Goal: Task Accomplishment & Management: Manage account settings

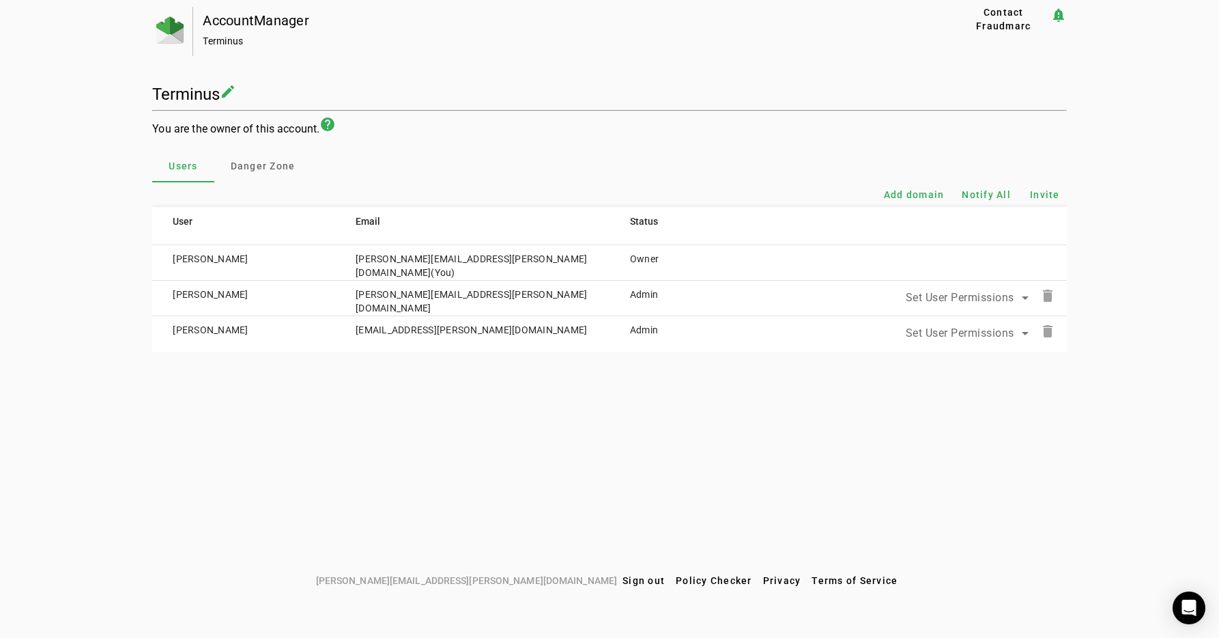
click at [987, 332] on span "Set User Permissions" at bounding box center [960, 332] width 109 height 13
click at [958, 361] on mat-option "Owner" at bounding box center [967, 363] width 123 height 33
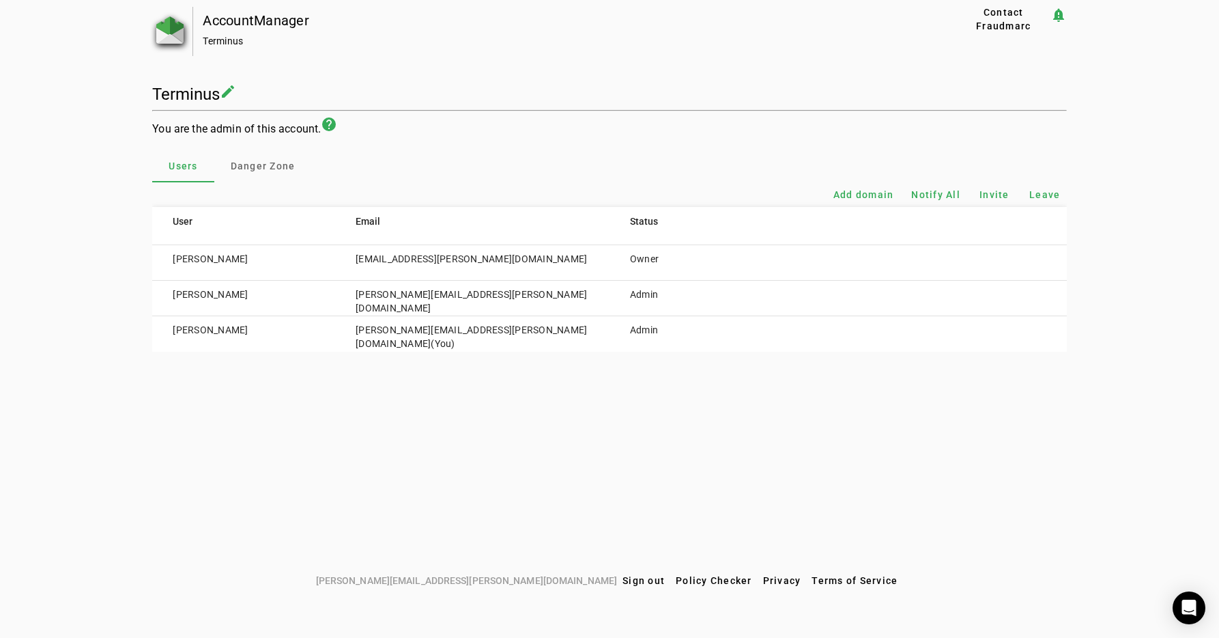
click at [169, 25] on img at bounding box center [169, 29] width 27 height 27
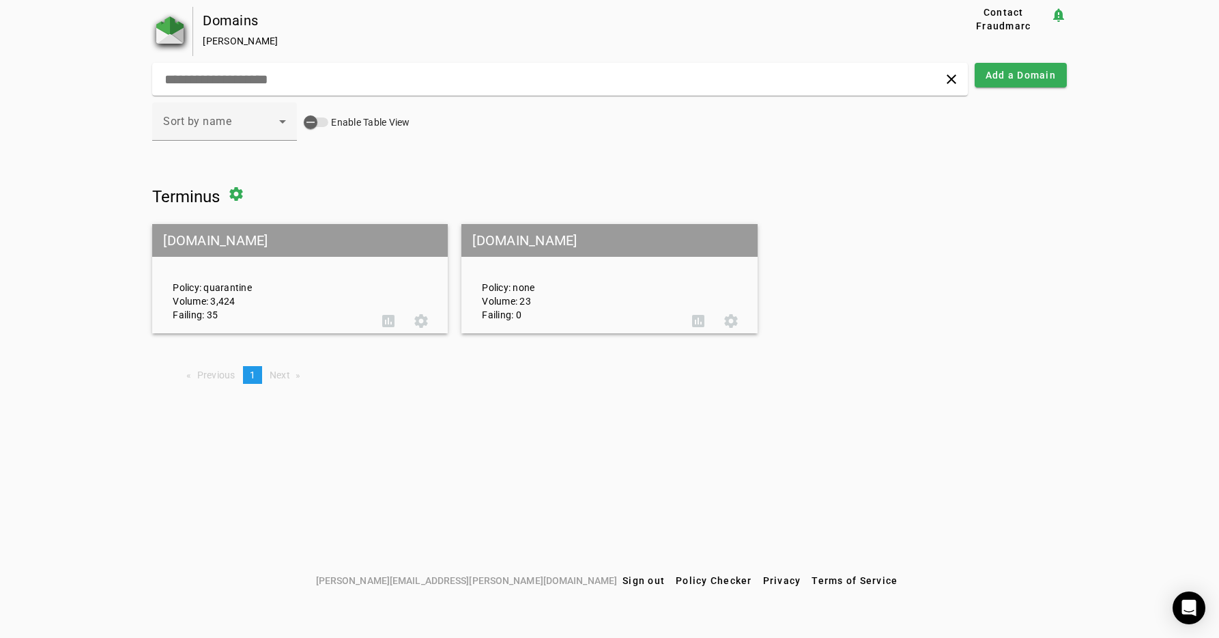
click at [173, 33] on img at bounding box center [169, 29] width 27 height 27
click at [242, 193] on span at bounding box center [236, 194] width 33 height 33
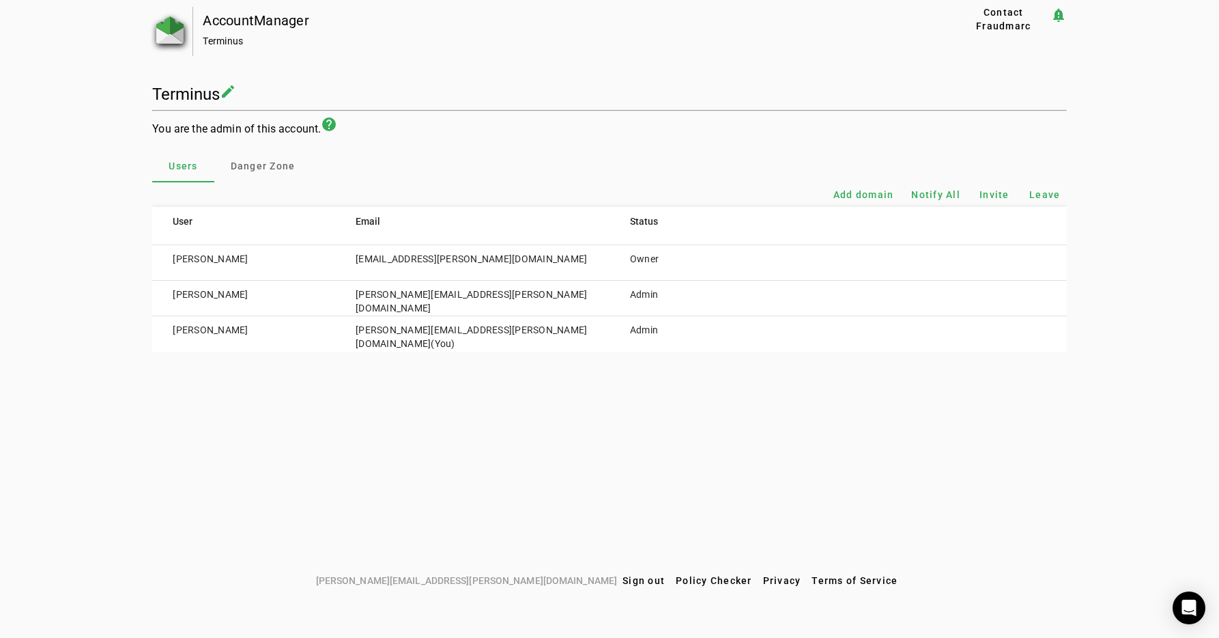
click at [172, 35] on img at bounding box center [169, 29] width 27 height 27
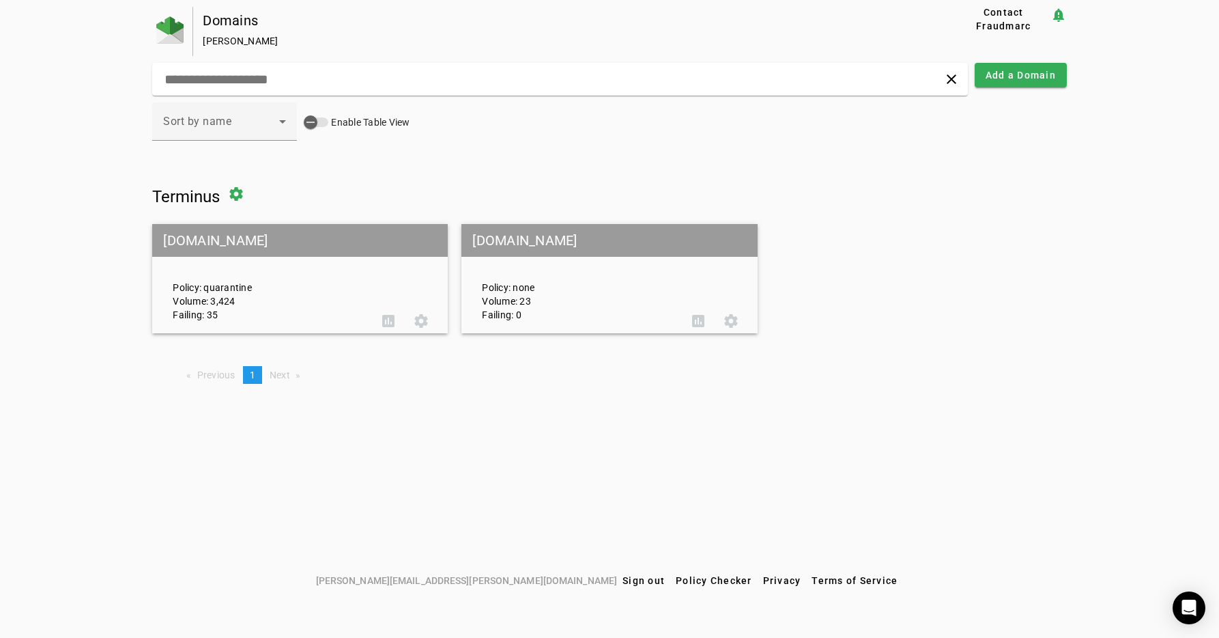
click at [358, 240] on mat-grid-tile-header "[DOMAIN_NAME]" at bounding box center [300, 240] width 296 height 33
